Goal: Find specific page/section: Find specific page/section

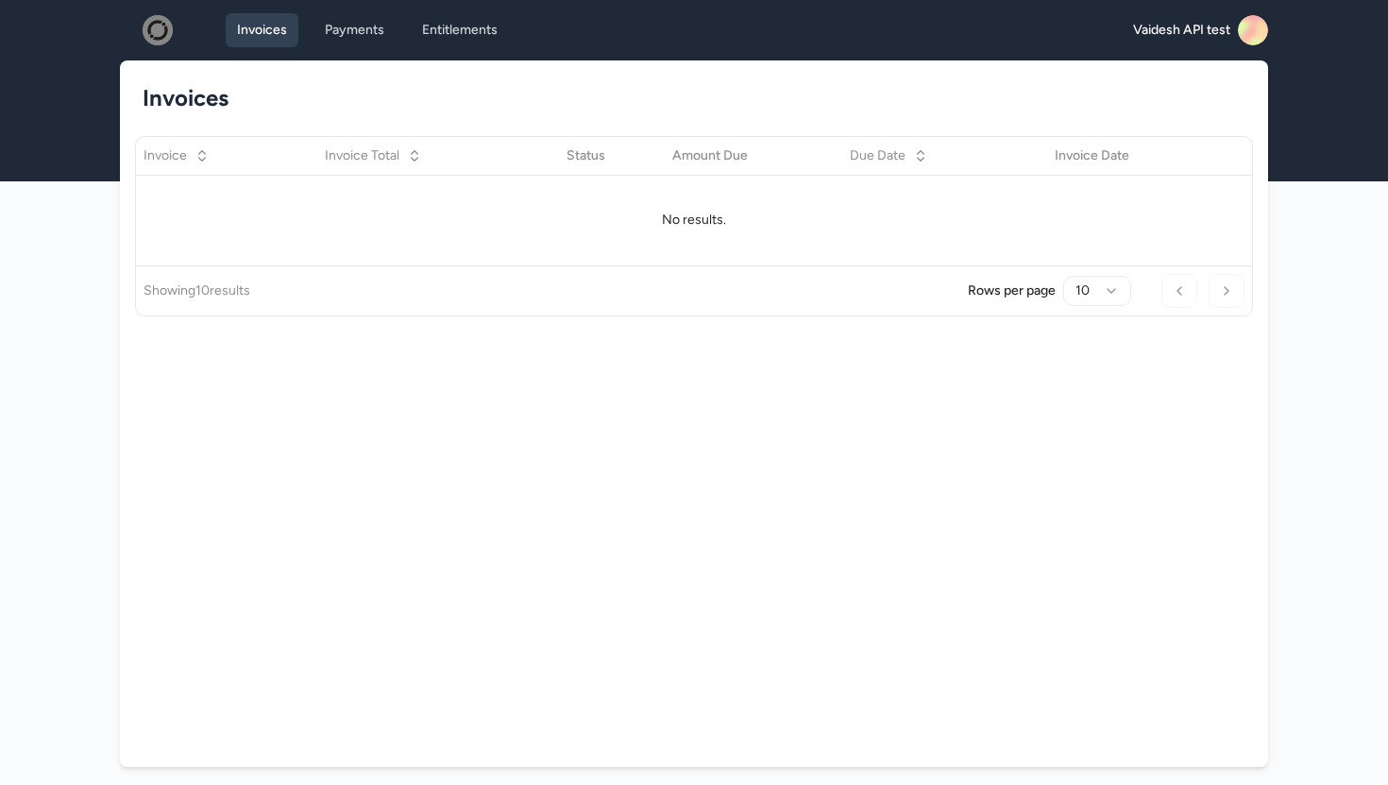
click at [1253, 31] on rect at bounding box center [1253, 30] width 30 height 30
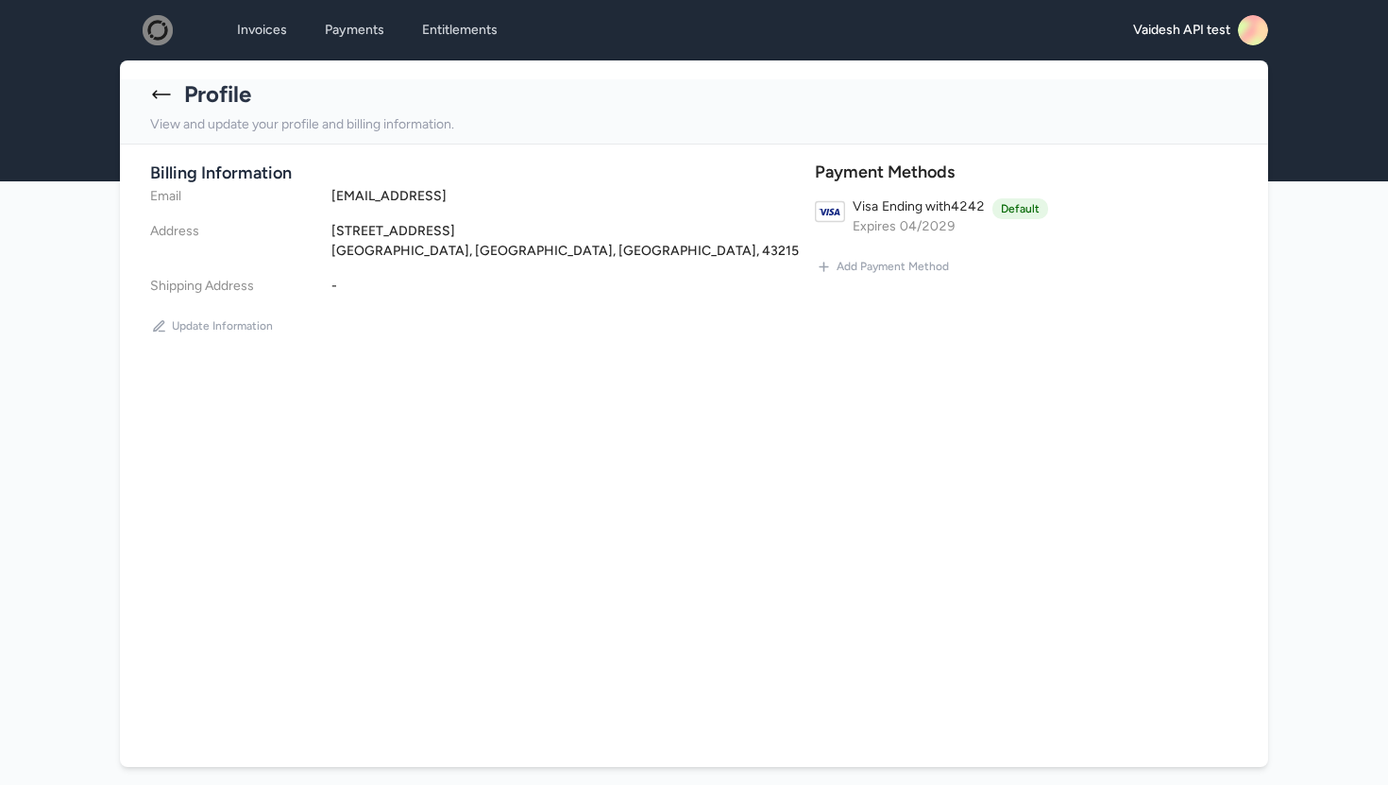
click at [924, 217] on span "04 / 2029" at bounding box center [928, 226] width 56 height 20
click at [721, 350] on div "**********" at bounding box center [694, 266] width 1149 height 212
